Goal: Information Seeking & Learning: Learn about a topic

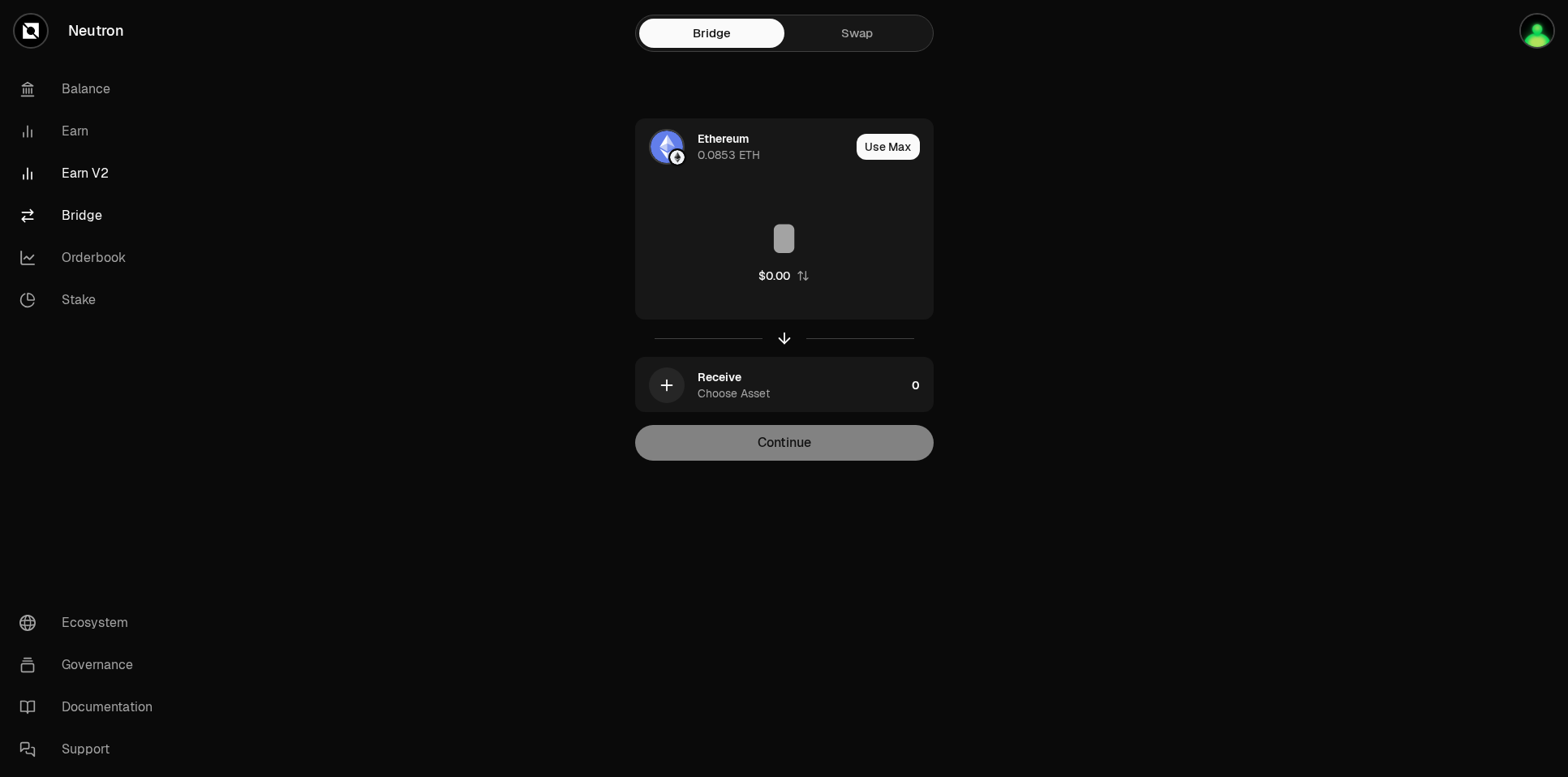
click at [79, 171] on link "Earn V2" at bounding box center [91, 174] width 169 height 42
click at [76, 172] on link "Earn V2" at bounding box center [91, 174] width 169 height 42
click at [70, 170] on link "Earn V2" at bounding box center [91, 174] width 169 height 42
click at [75, 88] on link "Balance" at bounding box center [91, 89] width 169 height 42
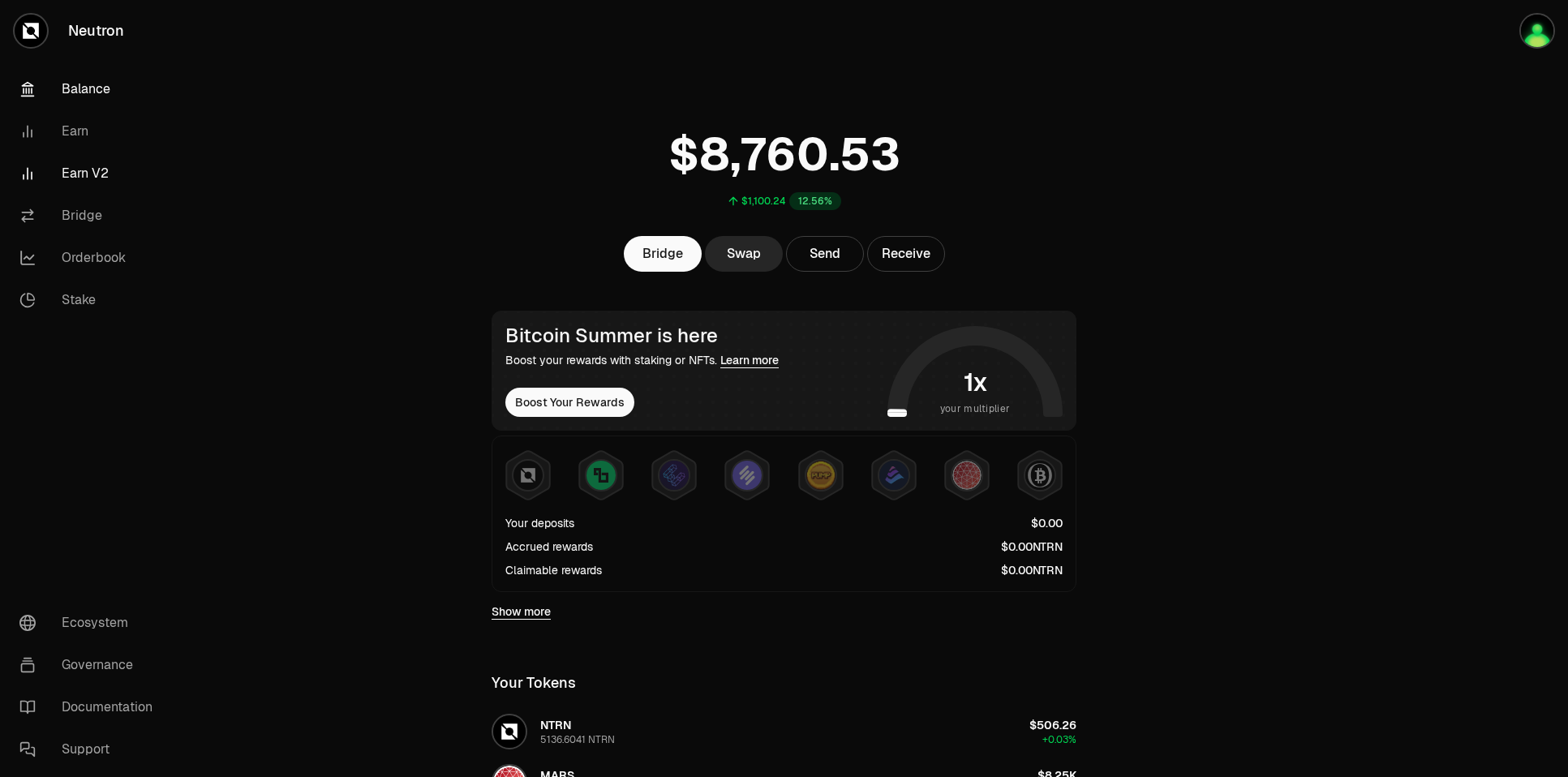
click at [81, 177] on link "Earn V2" at bounding box center [91, 174] width 169 height 42
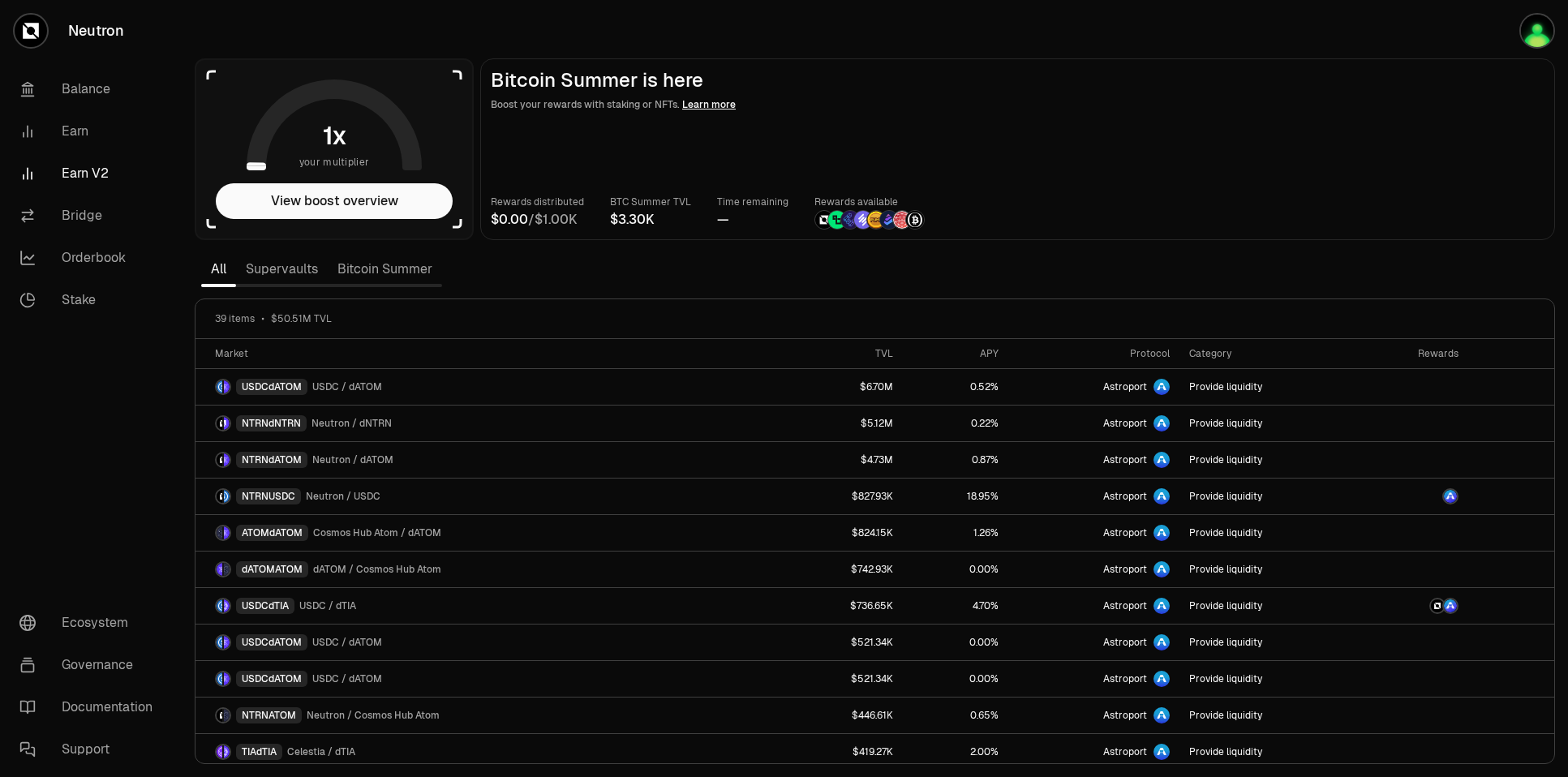
click at [369, 280] on link "Bitcoin Summer" at bounding box center [384, 269] width 114 height 33
